Goal: Use online tool/utility: Utilize a website feature to perform a specific function

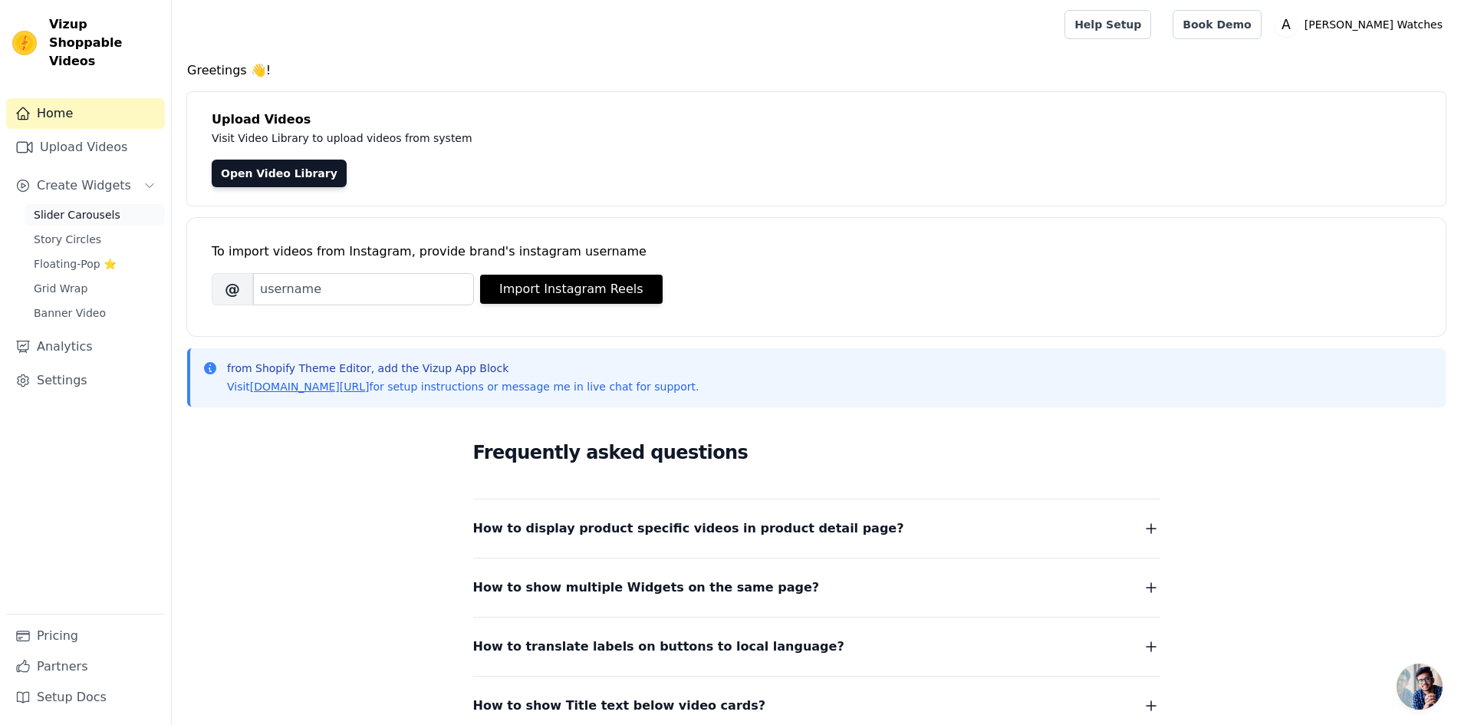
click at [104, 207] on span "Slider Carousels" at bounding box center [77, 214] width 87 height 15
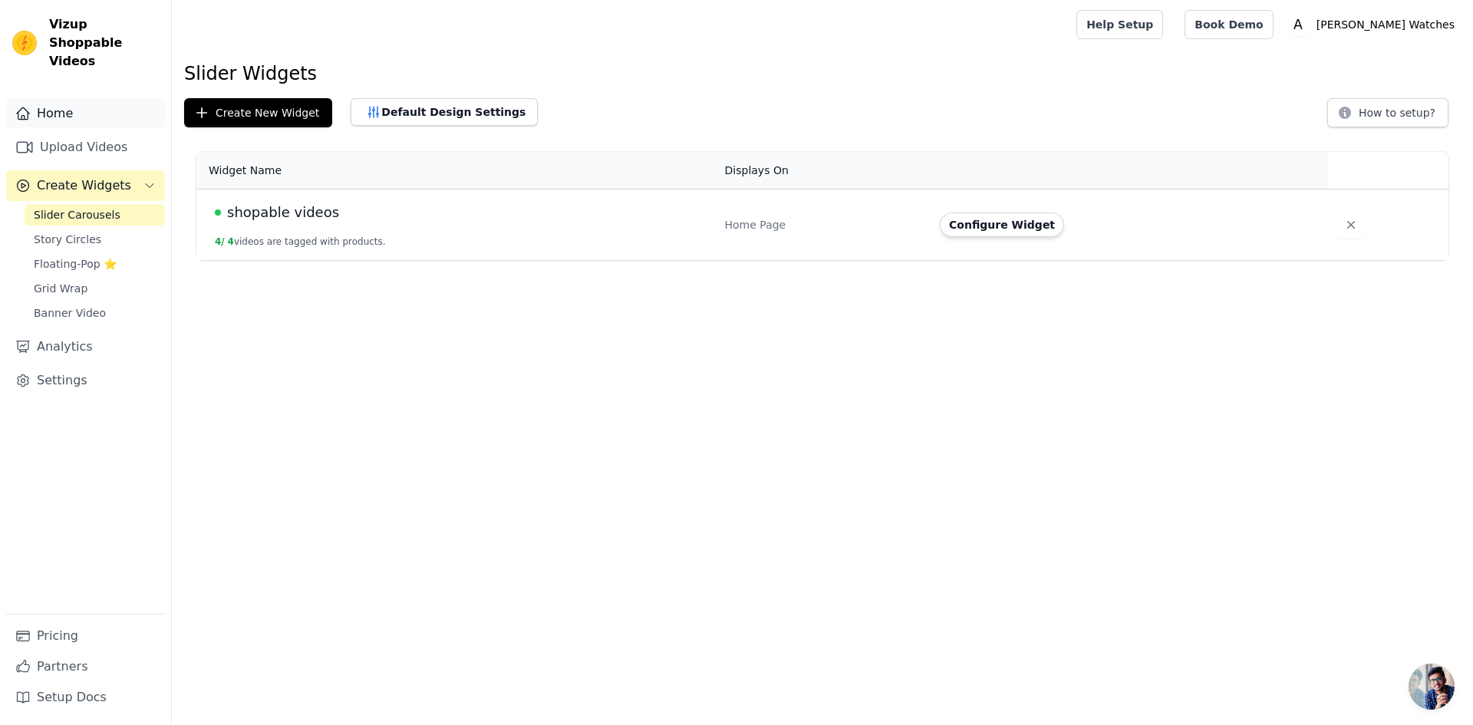
click at [61, 98] on link "Home" at bounding box center [85, 113] width 159 height 31
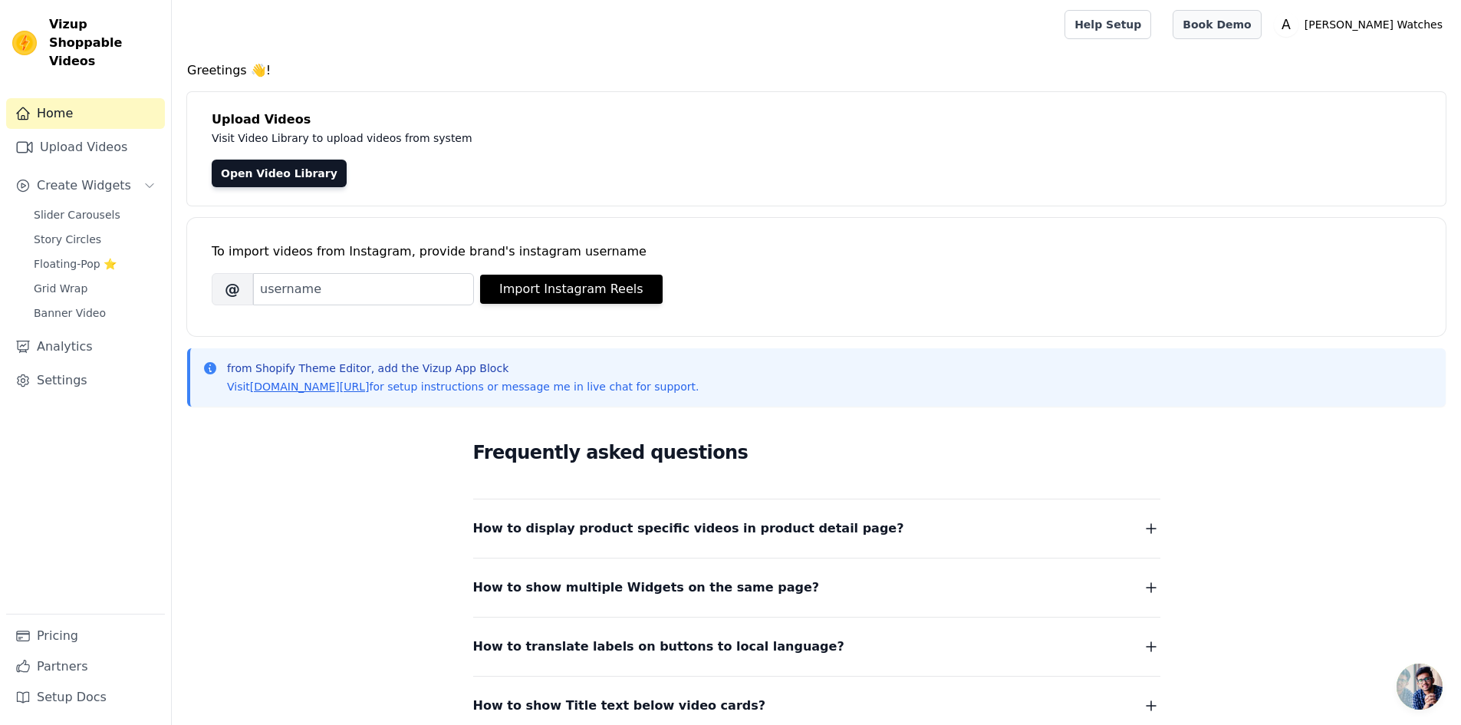
click at [1261, 31] on link "Book Demo" at bounding box center [1217, 24] width 88 height 29
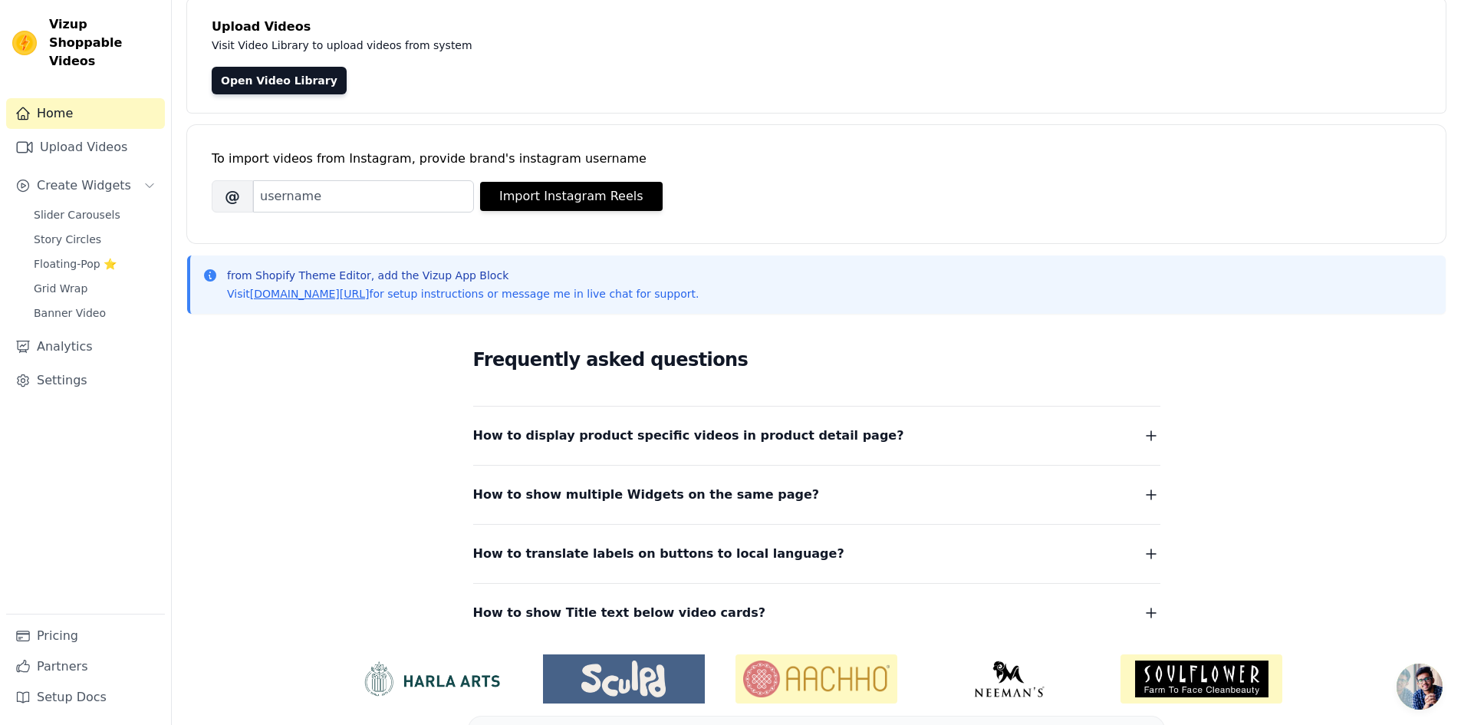
scroll to position [136, 0]
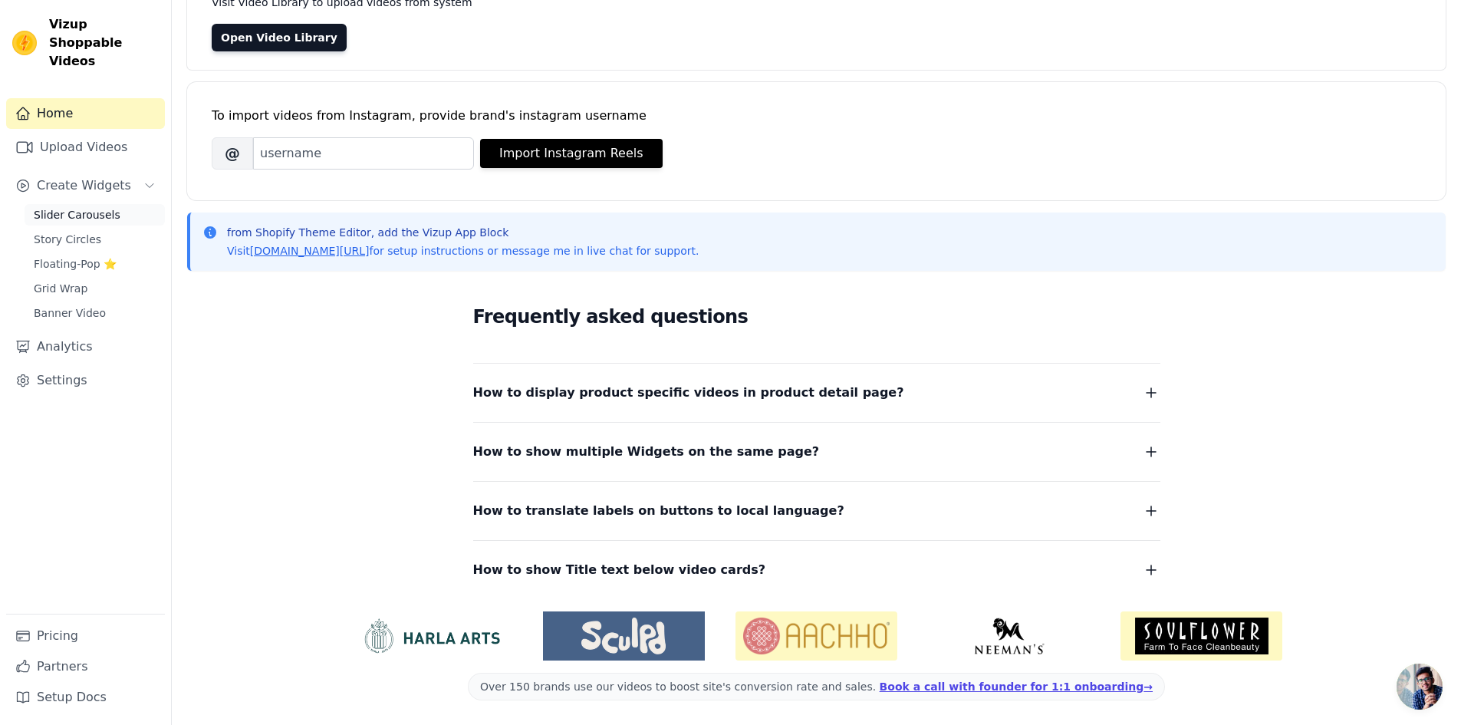
click at [83, 207] on span "Slider Carousels" at bounding box center [77, 214] width 87 height 15
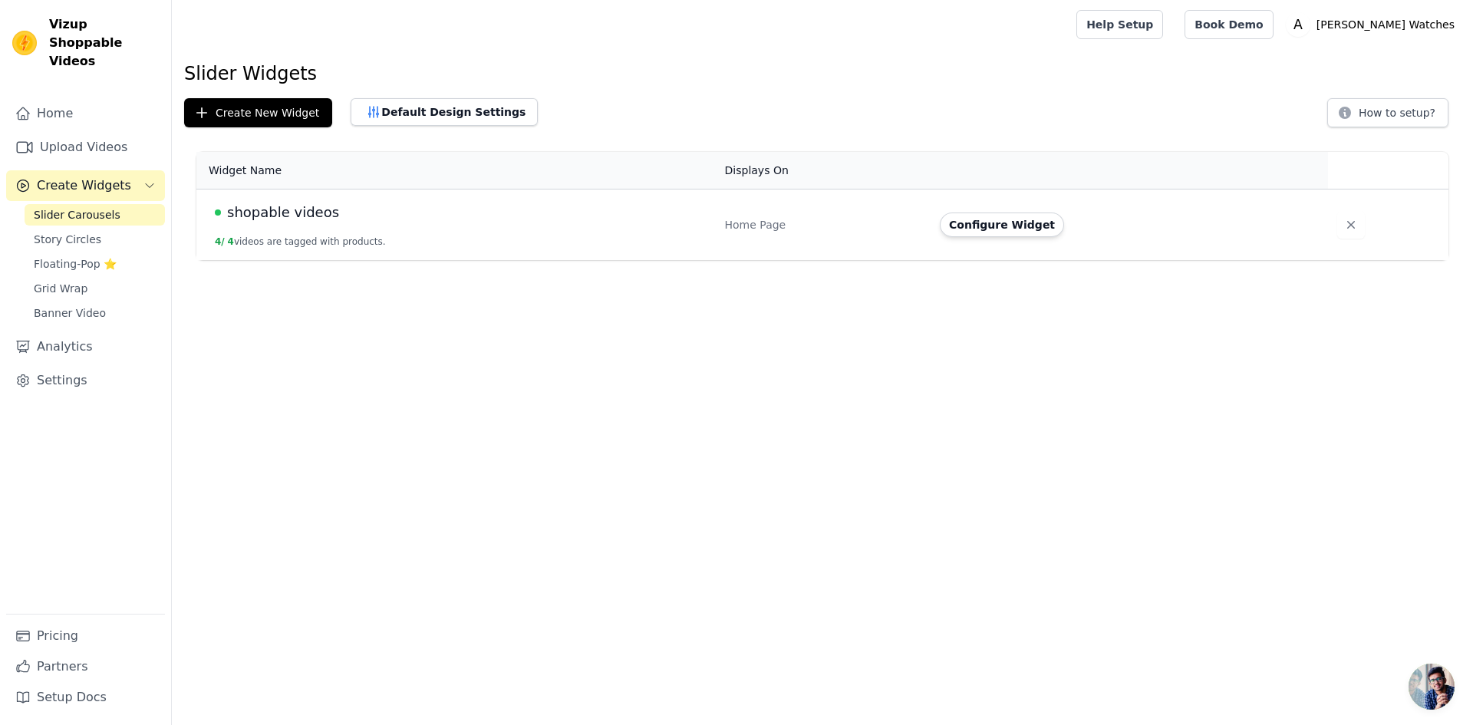
click at [397, 210] on div "shopable videos" at bounding box center [461, 212] width 492 height 21
click at [1027, 226] on button "Configure Widget" at bounding box center [1002, 224] width 124 height 25
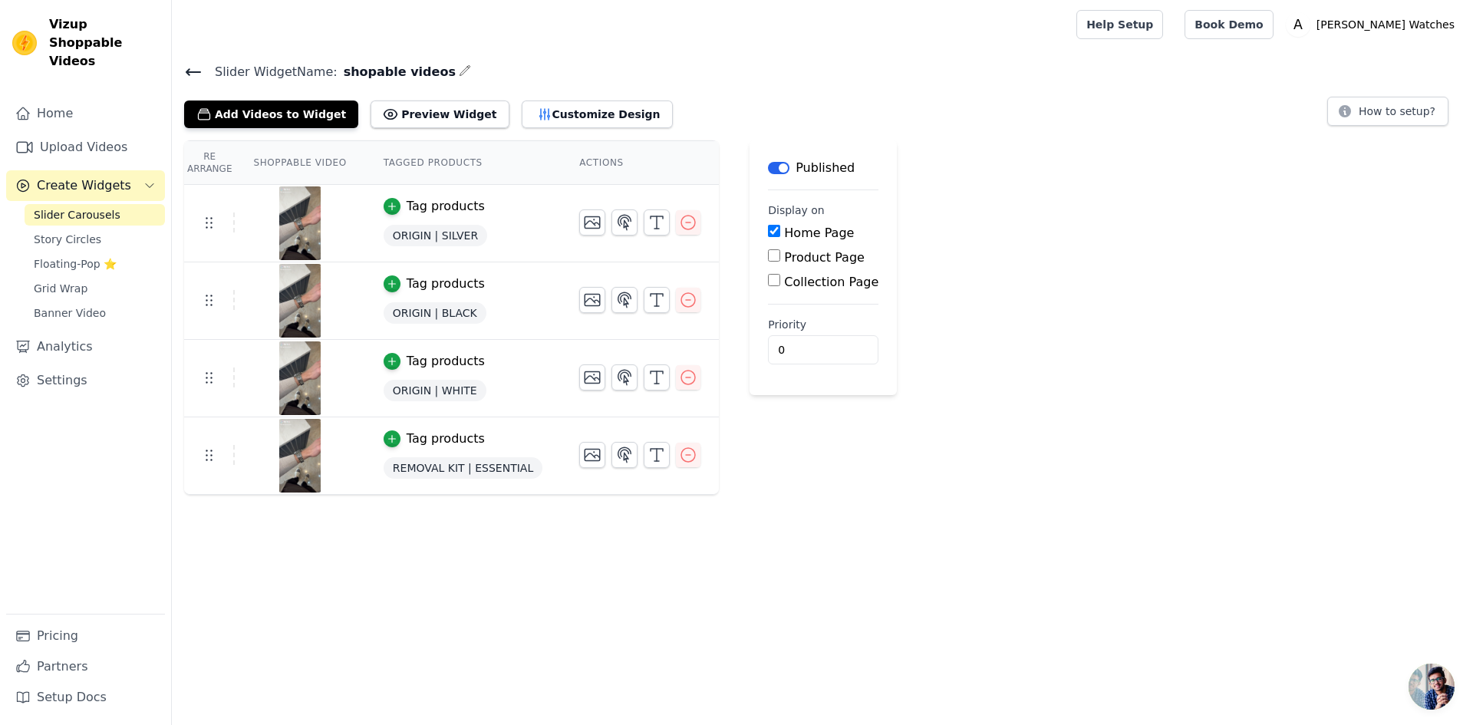
click at [417, 99] on div "Add Videos to Widget Preview Widget Customize Design" at bounding box center [434, 111] width 501 height 34
click at [417, 107] on button "Preview Widget" at bounding box center [440, 114] width 138 height 28
